Goal: Information Seeking & Learning: Learn about a topic

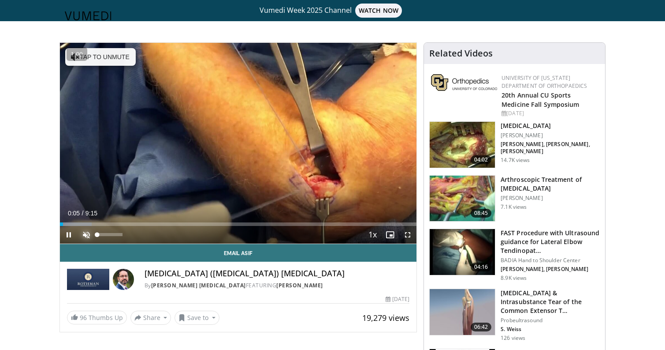
click at [88, 243] on span "Video Player" at bounding box center [87, 235] width 18 height 18
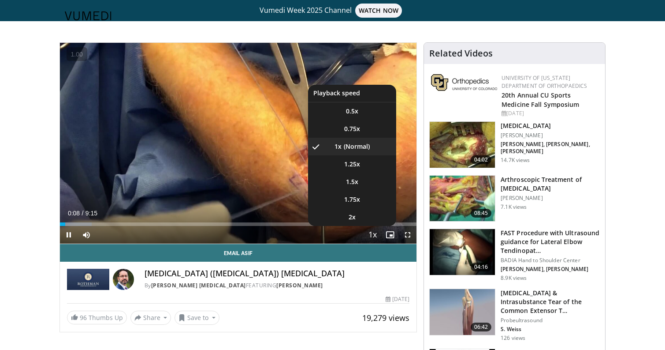
click at [376, 244] on span "Video Player" at bounding box center [372, 235] width 12 height 18
click at [374, 244] on span "Video Player" at bounding box center [372, 235] width 12 height 18
click at [357, 204] on span "1.75x" at bounding box center [352, 199] width 16 height 9
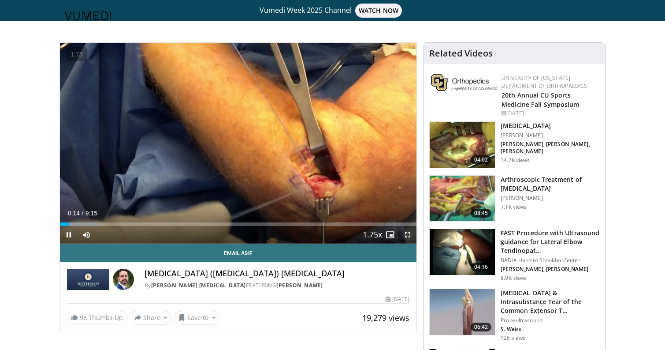
click at [409, 243] on span "Video Player" at bounding box center [408, 235] width 18 height 18
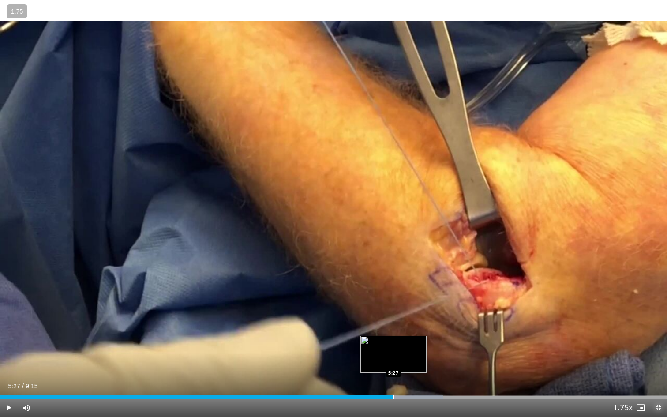
click at [393, 349] on div "Progress Bar" at bounding box center [393, 397] width 1 height 4
click at [659, 349] on span "Video Player" at bounding box center [658, 408] width 18 height 18
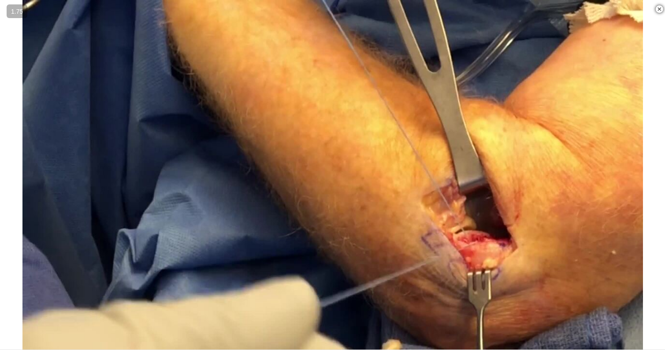
scroll to position [359, 0]
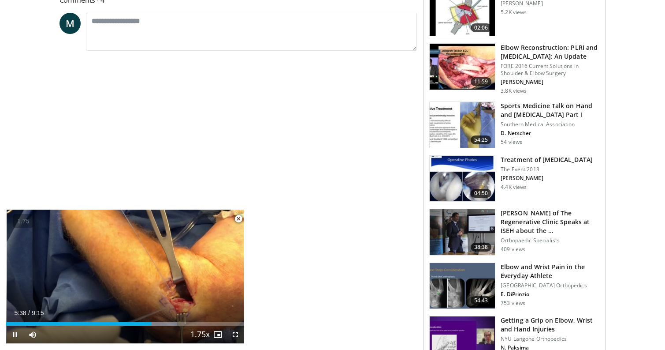
click at [236, 218] on span "Video Player" at bounding box center [239, 219] width 18 height 18
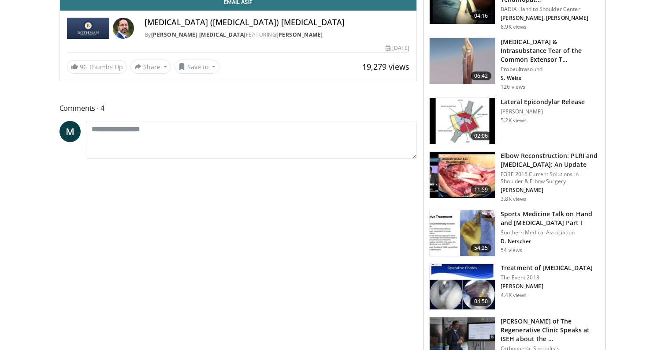
scroll to position [262, 0]
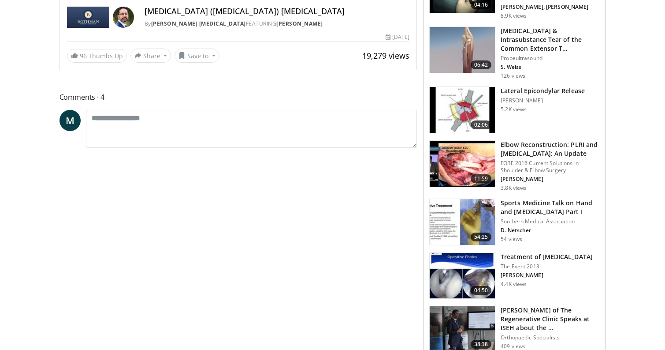
click at [463, 98] on img at bounding box center [462, 110] width 65 height 46
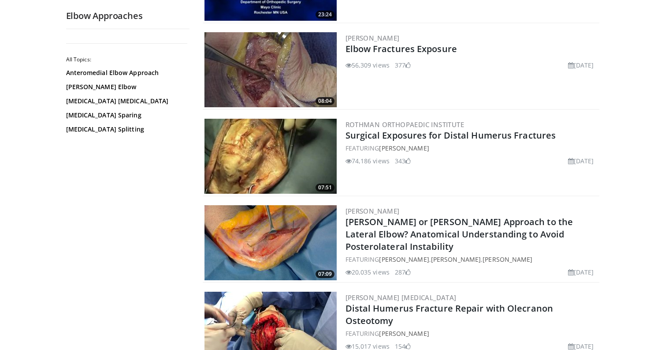
scroll to position [267, 0]
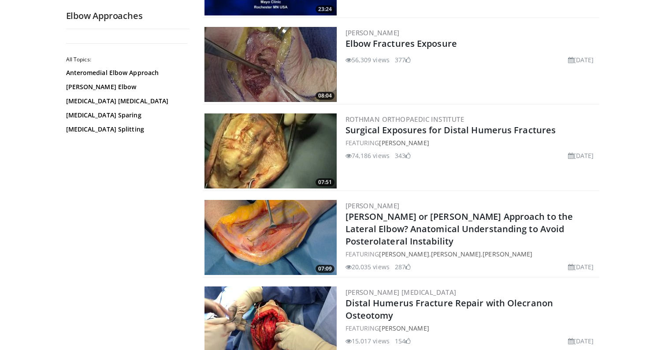
click at [262, 236] on img at bounding box center [271, 237] width 132 height 75
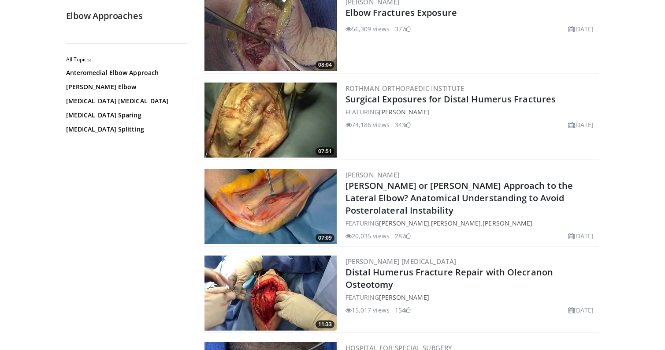
scroll to position [0, 0]
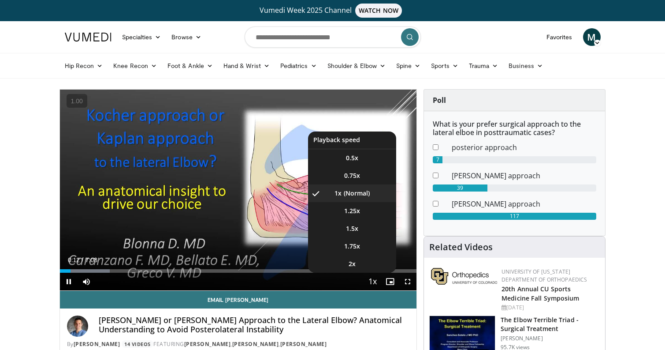
click at [371, 280] on span "Video Player" at bounding box center [372, 282] width 12 height 18
click at [354, 233] on li "1.5x" at bounding box center [352, 229] width 88 height 18
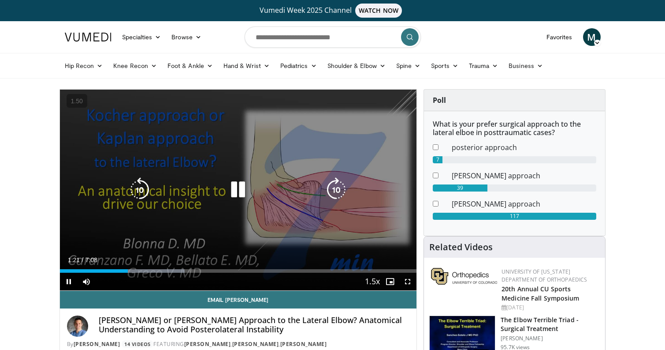
click at [144, 198] on icon "Video Player" at bounding box center [139, 189] width 25 height 25
click at [149, 192] on icon "Video Player" at bounding box center [139, 189] width 25 height 25
click at [138, 194] on icon "Video Player" at bounding box center [139, 189] width 25 height 25
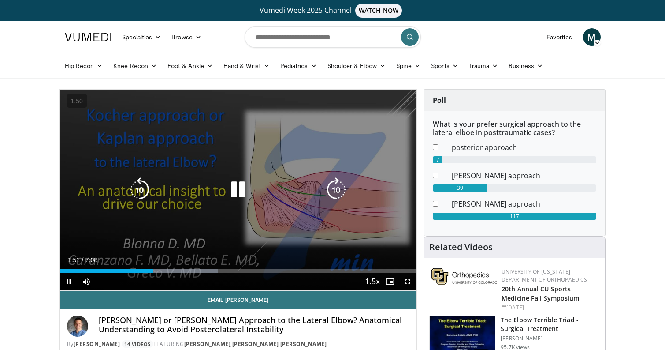
click at [136, 192] on icon "Video Player" at bounding box center [139, 189] width 25 height 25
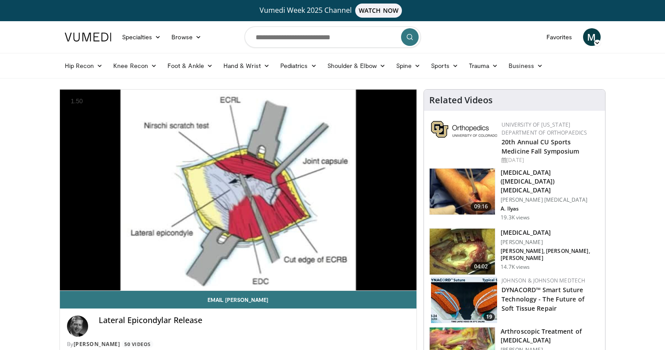
click at [466, 239] on img at bounding box center [462, 251] width 65 height 46
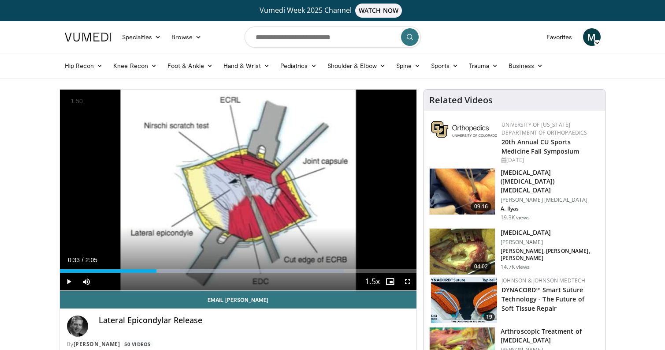
click at [471, 239] on img at bounding box center [462, 251] width 65 height 46
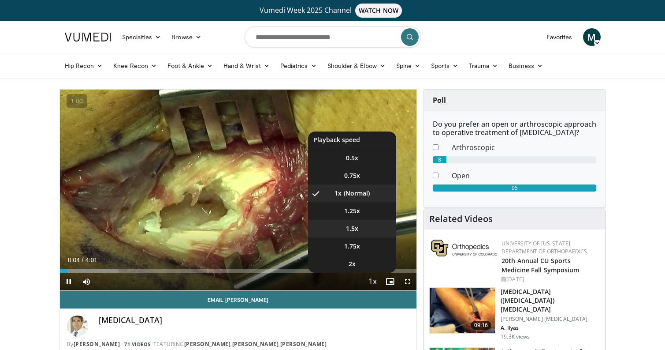
click at [370, 230] on video-js "**********" at bounding box center [238, 190] width 357 height 201
click at [350, 232] on span "1.5x" at bounding box center [352, 228] width 12 height 9
